Goal: Download file/media

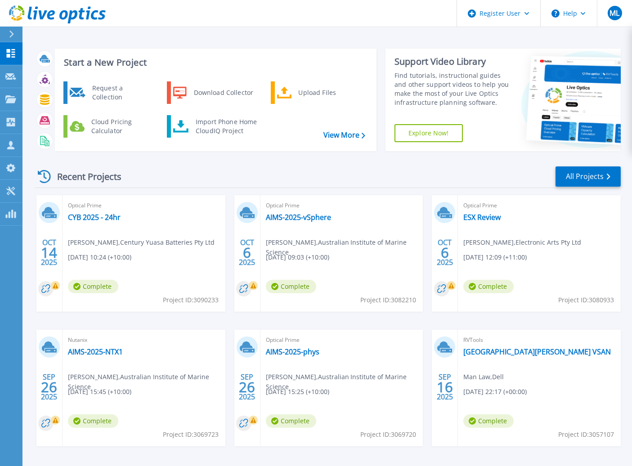
click at [38, 10] on icon at bounding box center [57, 14] width 97 height 18
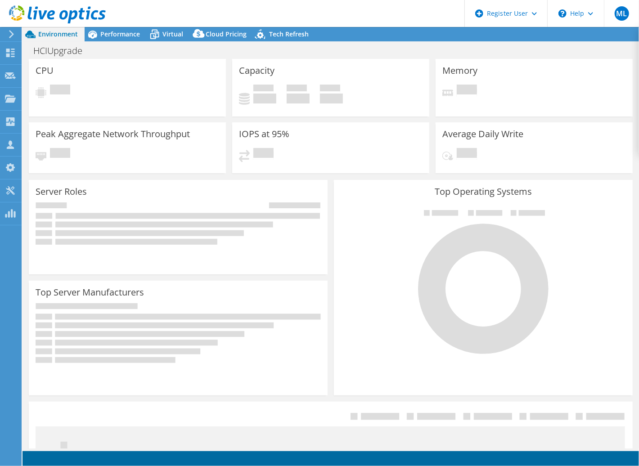
select select "USD"
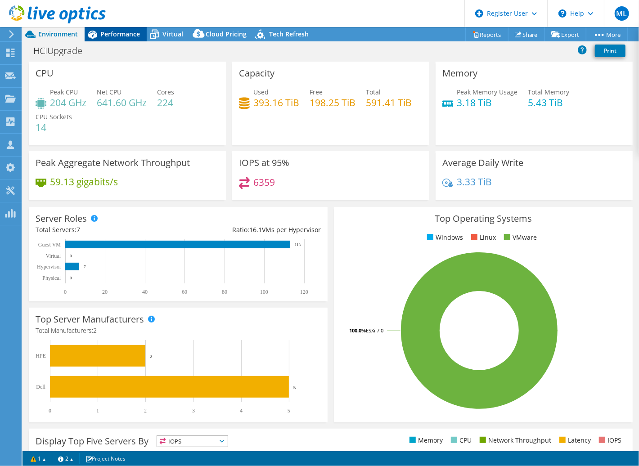
click at [123, 37] on span "Performance" at bounding box center [120, 34] width 40 height 9
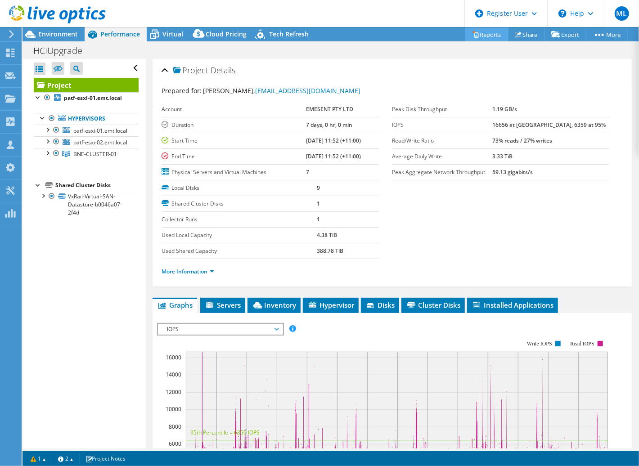
click at [493, 37] on link "Reports" at bounding box center [486, 34] width 43 height 14
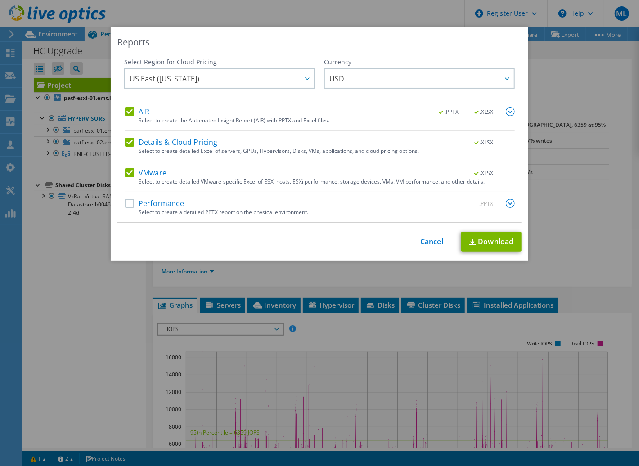
click at [153, 207] on label "Performance" at bounding box center [154, 203] width 59 height 9
click at [0, 0] on input "Performance" at bounding box center [0, 0] width 0 height 0
click at [483, 244] on link "Download" at bounding box center [491, 242] width 60 height 20
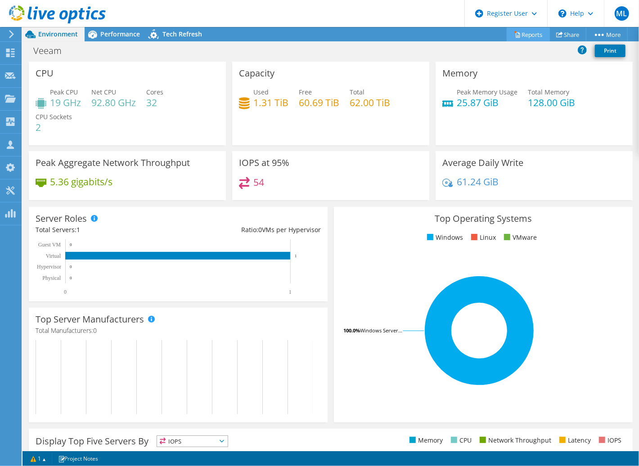
click at [528, 36] on link "Reports" at bounding box center [528, 34] width 43 height 14
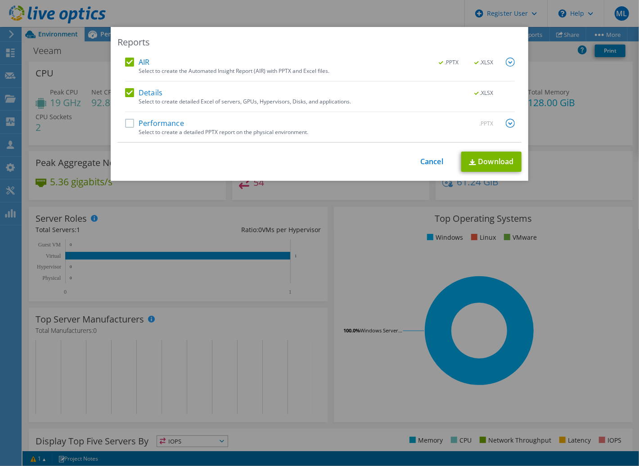
click at [164, 123] on label "Performance" at bounding box center [154, 123] width 59 height 9
click at [0, 0] on input "Performance" at bounding box center [0, 0] width 0 height 0
click at [476, 158] on link "Download" at bounding box center [491, 162] width 60 height 20
click at [498, 167] on link "Download" at bounding box center [491, 162] width 60 height 20
click at [425, 164] on link "Cancel" at bounding box center [431, 162] width 23 height 9
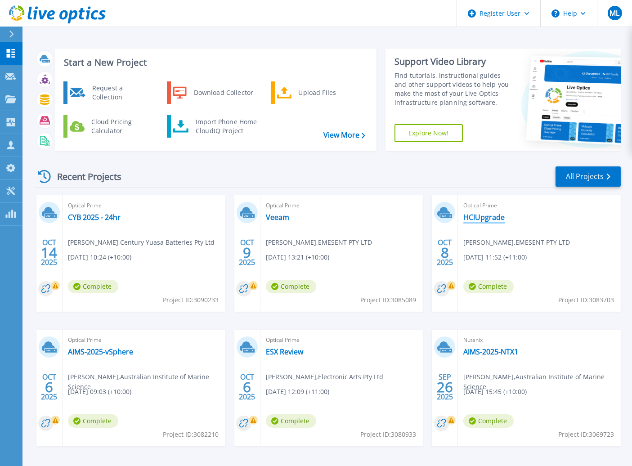
click at [499, 213] on link "HCIUpgrade" at bounding box center [484, 217] width 41 height 9
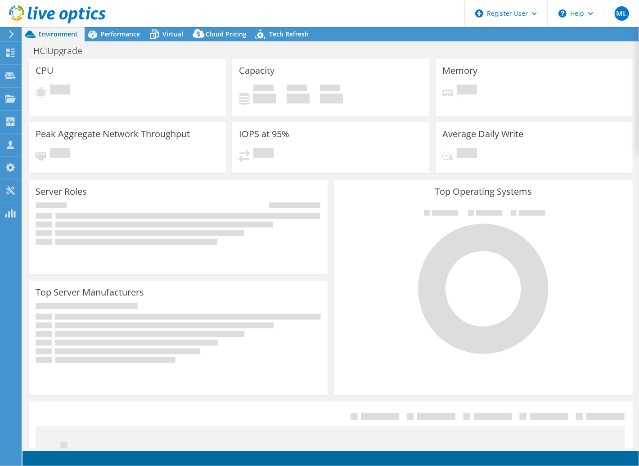
select select "USD"
